Goal: Find specific page/section: Find specific page/section

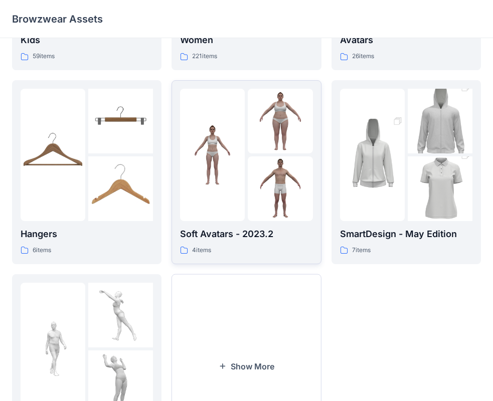
scroll to position [99, 0]
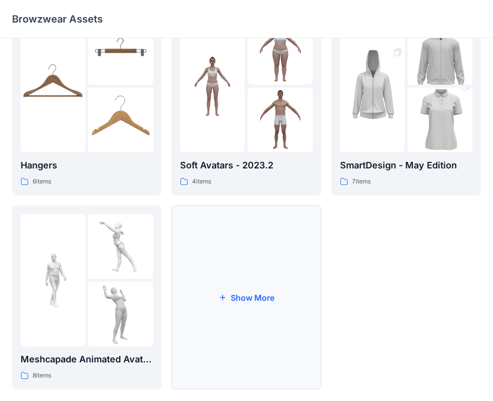
scroll to position [249, 0]
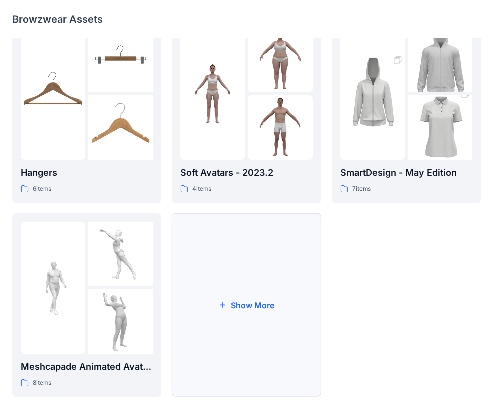
scroll to position [249, 0]
